Goal: Task Accomplishment & Management: Manage account settings

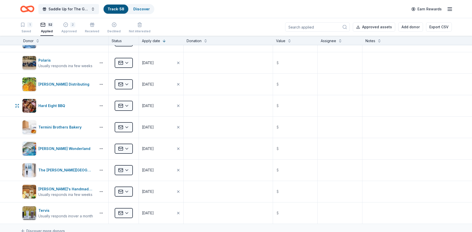
scroll to position [969, 0]
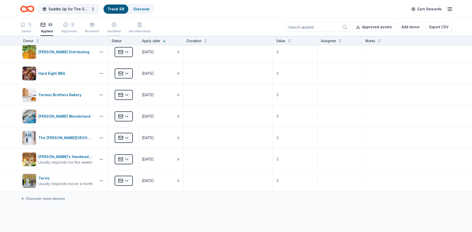
click at [108, 30] on div "Declined" at bounding box center [113, 31] width 13 height 4
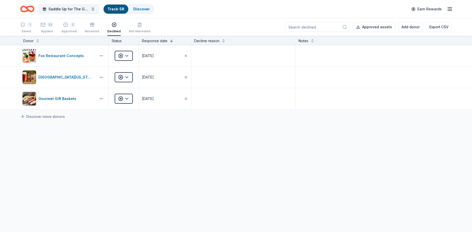
click at [61, 31] on div "1 Saved 52 Applied 2 Approved Received Declined Not interested" at bounding box center [85, 28] width 130 height 16
click at [62, 31] on div "Approved" at bounding box center [68, 31] width 15 height 4
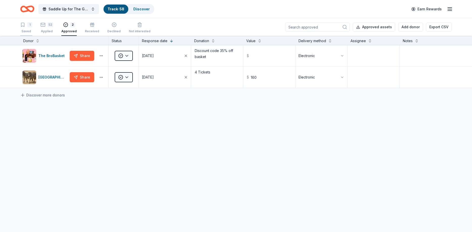
click at [29, 31] on div "Saved" at bounding box center [26, 31] width 12 height 4
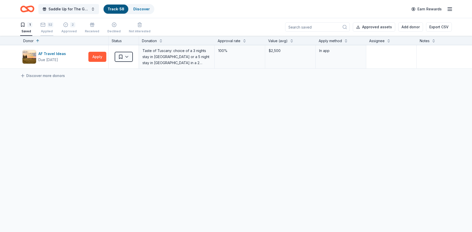
click at [48, 30] on div "Applied" at bounding box center [46, 31] width 13 height 4
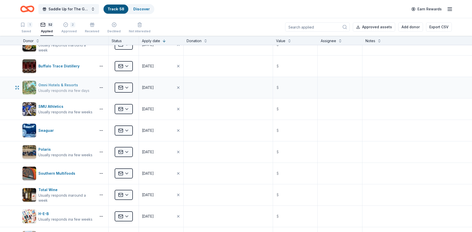
scroll to position [787, 0]
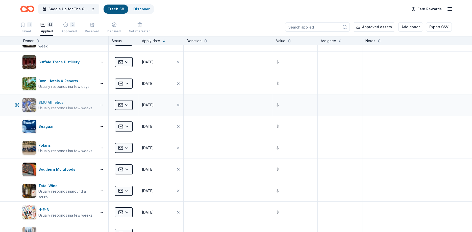
click at [66, 103] on div "SMU Athletics" at bounding box center [65, 102] width 54 height 6
